Goal: Check status: Check status

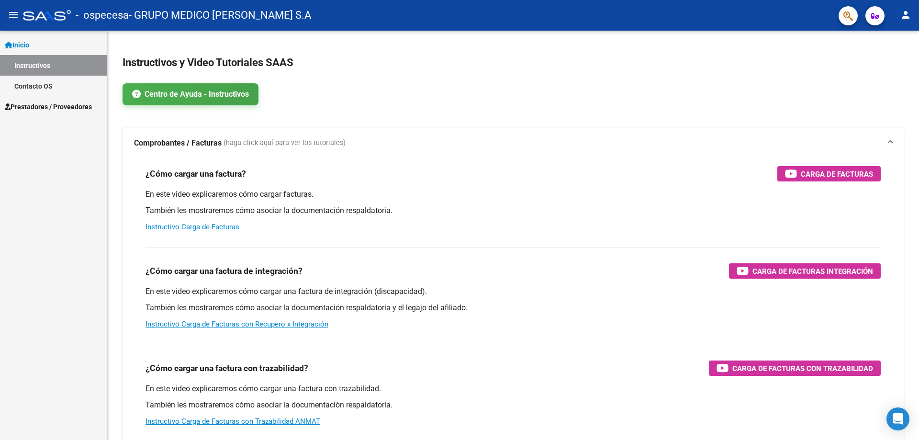
click at [74, 108] on span "Prestadores / Proveedores" at bounding box center [48, 106] width 87 height 11
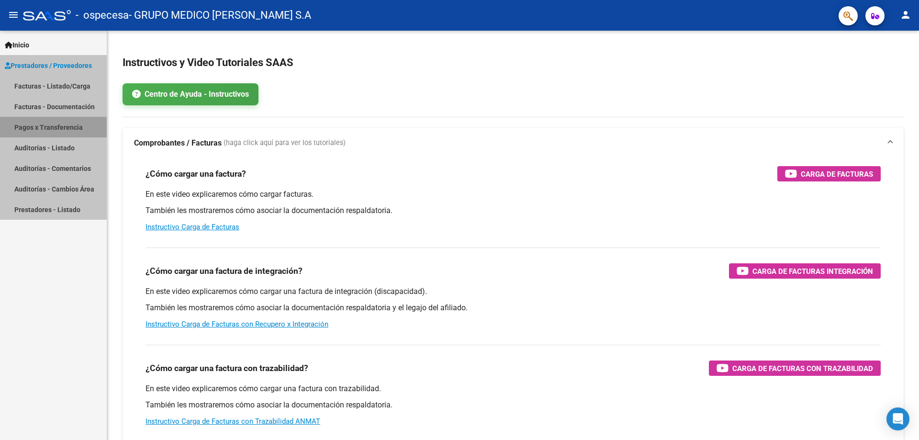
click at [65, 126] on link "Pagos x Transferencia" at bounding box center [53, 127] width 107 height 21
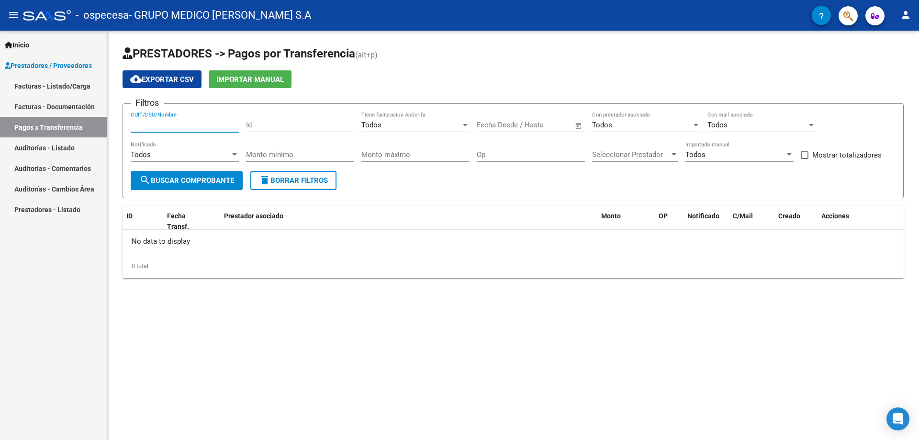
click at [179, 122] on input "CUIT/CBU/Nombre" at bounding box center [185, 125] width 108 height 9
type input "33711316049"
click at [673, 155] on div at bounding box center [673, 154] width 5 height 2
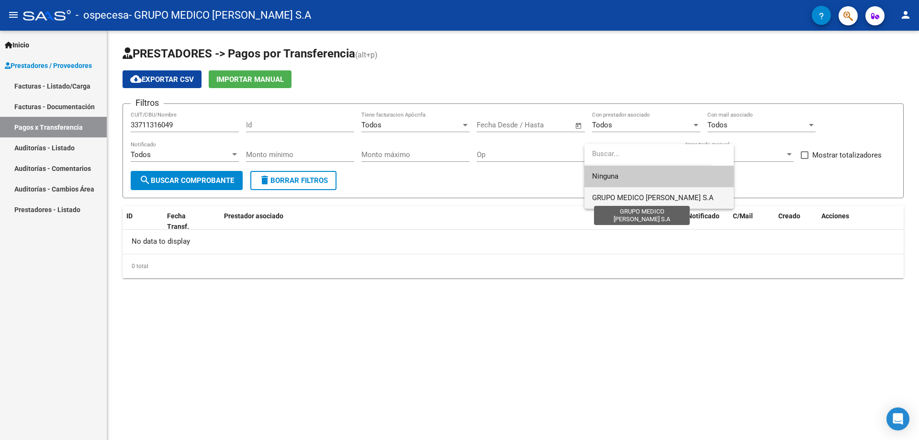
click at [637, 200] on span "GRUPO MEDICO [PERSON_NAME] S.A" at bounding box center [653, 197] width 122 height 9
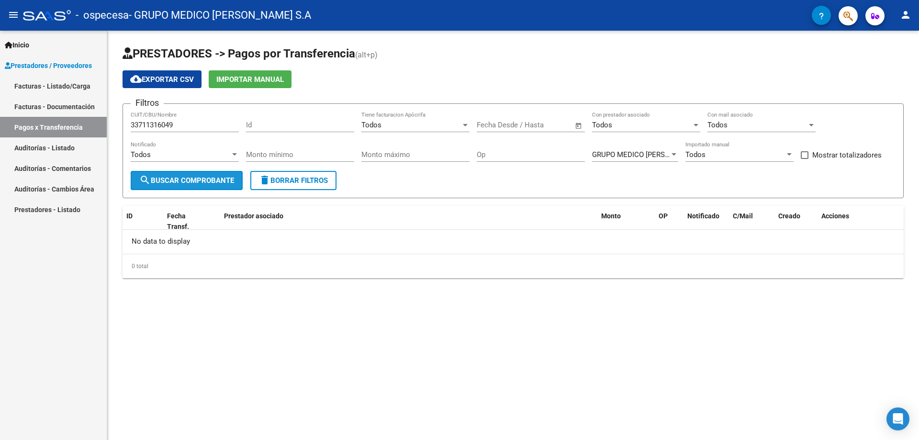
click at [180, 178] on span "search Buscar Comprobante" at bounding box center [186, 180] width 95 height 9
click at [906, 10] on mat-icon "person" at bounding box center [904, 14] width 11 height 11
click at [885, 63] on button "exit_to_app Salir" at bounding box center [885, 63] width 58 height 23
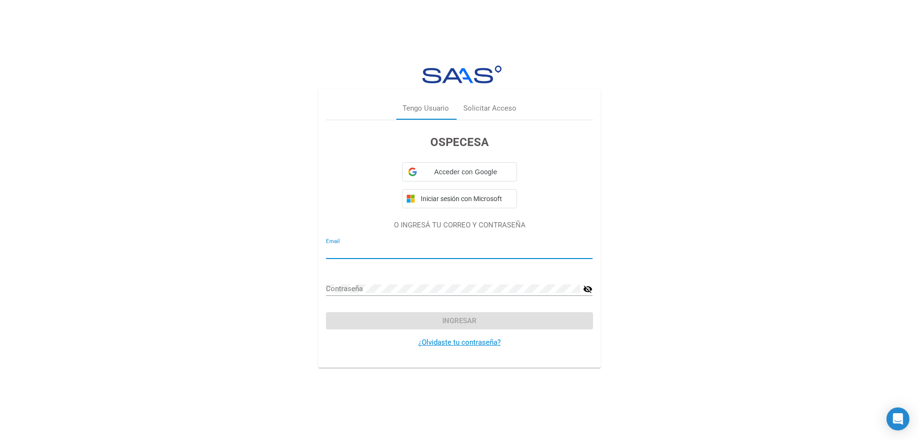
type input "[EMAIL_ADDRESS][DOMAIN_NAME]"
